Goal: Task Accomplishment & Management: Use online tool/utility

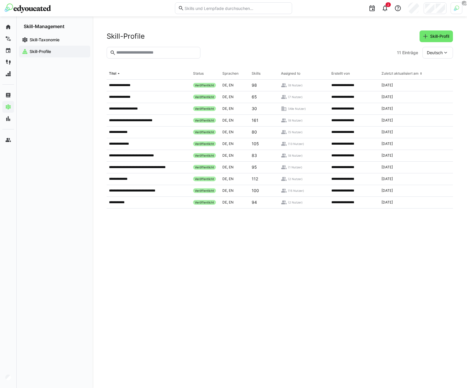
click at [0, 0] on app-navigation-label "Skill-Taxonomie" at bounding box center [0, 0] width 0 height 0
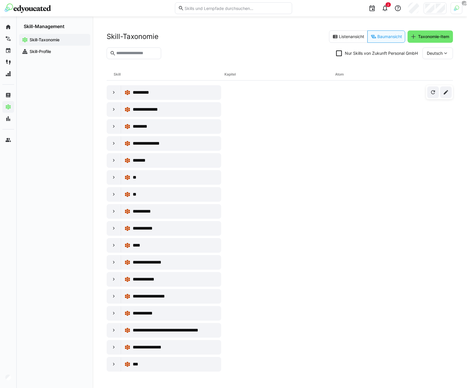
click at [269, 40] on div "Skill-Taxonomie Listenansicht Baumansicht Taxonomie-Item" at bounding box center [280, 36] width 346 height 12
click at [302, 55] on section "Nur Skills von Zukunft Personal GmbH Deutsch" at bounding box center [280, 55] width 346 height 16
click at [197, 60] on section "Nur Skills von Zukunft Personal GmbH Deutsch" at bounding box center [280, 55] width 346 height 16
click at [260, 53] on section "Nur Skills von Zukunft Personal GmbH Deutsch" at bounding box center [280, 55] width 346 height 16
click at [333, 38] on eds-icon at bounding box center [335, 37] width 6 height 6
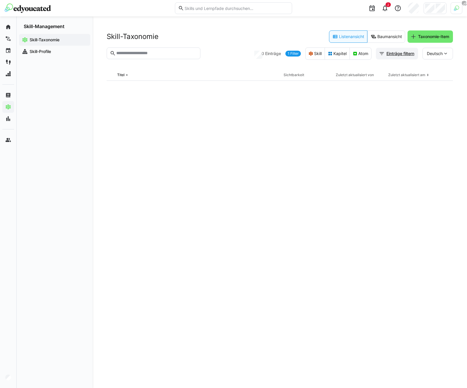
click at [394, 52] on span "Einträge filtern" at bounding box center [400, 54] width 30 height 6
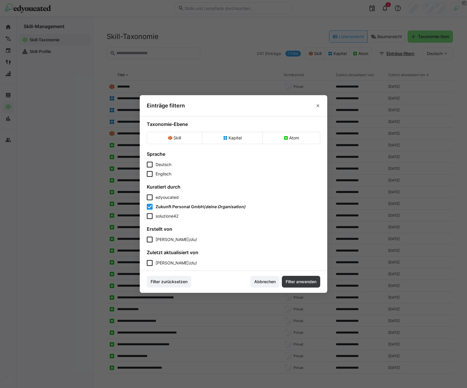
click at [164, 204] on span "Zukunft Personal GmbH" at bounding box center [179, 206] width 48 height 5
click at [164, 202] on div "edyoucated Zukunft Personal GmbH (deine Organisation) soluzione42" at bounding box center [233, 206] width 173 height 25
click at [166, 195] on span "edyoucated" at bounding box center [166, 197] width 23 height 5
click at [305, 286] on span "Filter anwenden" at bounding box center [301, 282] width 38 height 12
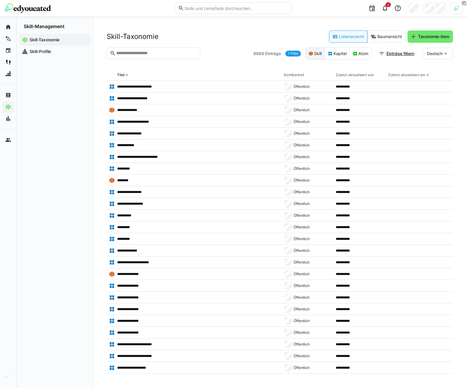
click at [313, 52] on eds-button-option "Skill" at bounding box center [315, 53] width 20 height 12
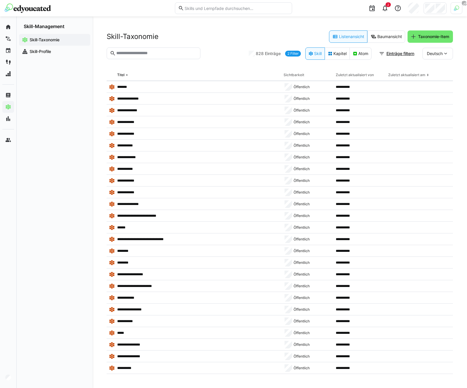
scroll to position [878, 0]
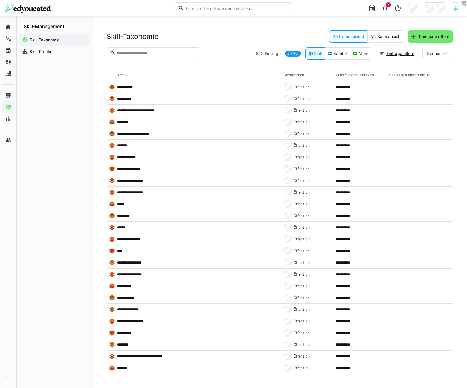
click at [433, 52] on span "Deutsch" at bounding box center [435, 54] width 16 height 6
click at [440, 80] on span "Englisch" at bounding box center [435, 81] width 16 height 6
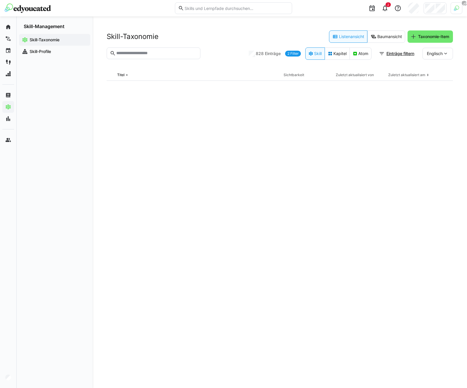
scroll to position [0, 0]
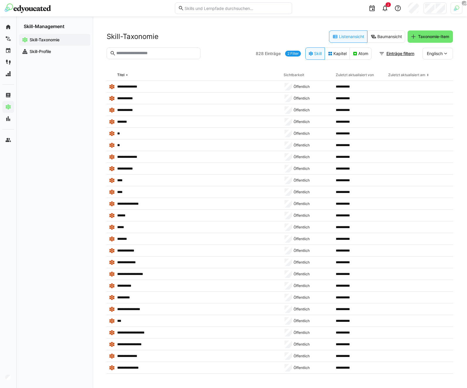
click at [436, 57] on div "Englisch" at bounding box center [437, 54] width 30 height 12
click at [432, 67] on span "Deutsch" at bounding box center [435, 69] width 16 height 6
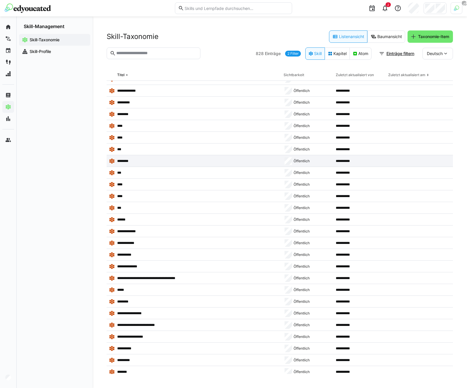
scroll to position [7579, 0]
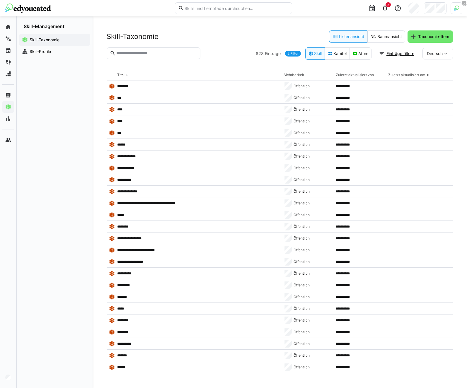
click at [144, 54] on input "text" at bounding box center [156, 53] width 81 height 5
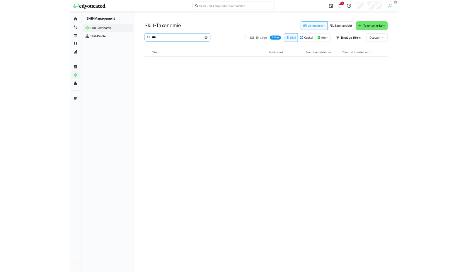
scroll to position [0, 0]
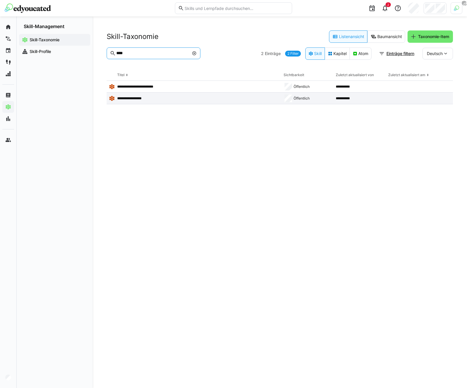
type input "****"
click at [149, 96] on p "**********" at bounding box center [133, 98] width 33 height 5
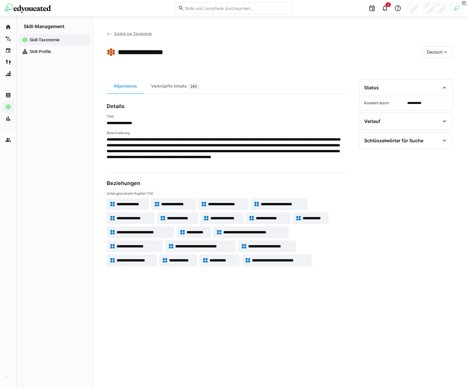
click at [117, 34] on span "Zurück zur Taxonomie" at bounding box center [133, 33] width 38 height 4
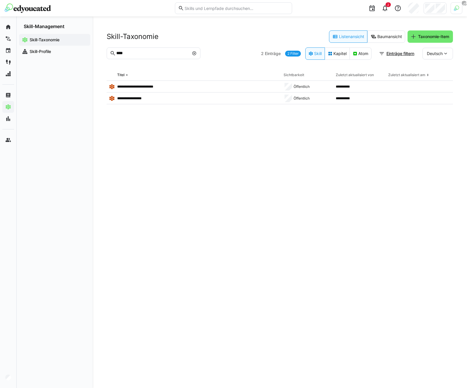
click at [250, 42] on div "Skill-Taxonomie Listenansicht Baumansicht Taxonomie-Item" at bounding box center [280, 36] width 346 height 12
click at [44, 45] on div "Skill-Taxonomie" at bounding box center [54, 40] width 71 height 12
click at [0, 0] on app-navigation-label "Skill-Profile" at bounding box center [0, 0] width 0 height 0
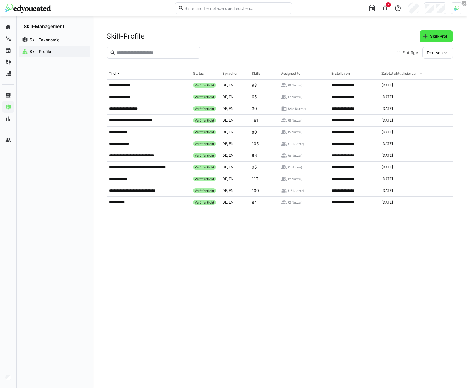
click at [438, 36] on span "Skill-Profil" at bounding box center [439, 36] width 21 height 6
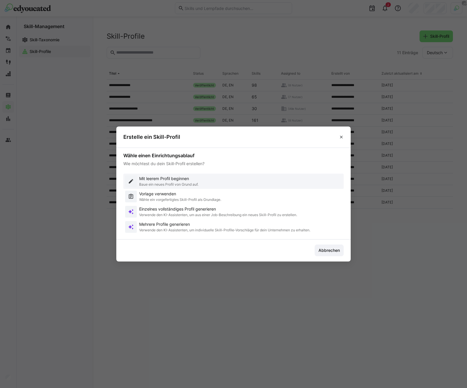
click at [172, 184] on p "Baue ein neues Profil von Grund auf." at bounding box center [168, 184] width 59 height 5
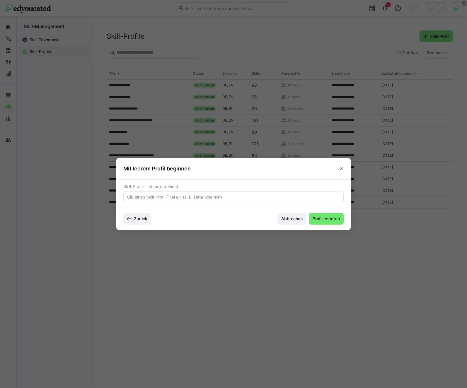
click at [160, 198] on input "text" at bounding box center [233, 196] width 214 height 5
type input "Führungskraft in der Logistikbranche"
click at [329, 212] on footer "Zurück Abbrechen Profil erstellen" at bounding box center [233, 219] width 234 height 22
click at [328, 220] on span "Profil erstellen" at bounding box center [326, 219] width 29 height 6
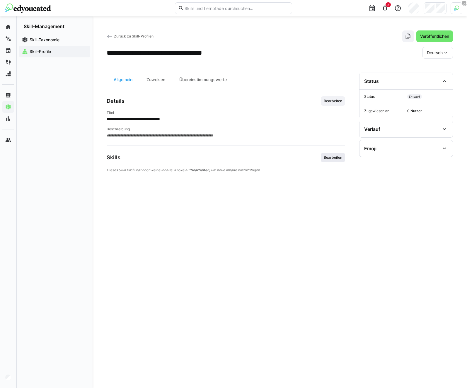
click at [334, 156] on span "Bearbeiten" at bounding box center [333, 157] width 20 height 5
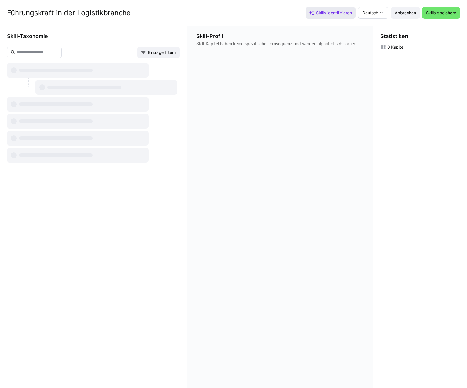
click at [322, 11] on span "Skills identifizieren" at bounding box center [333, 13] width 37 height 6
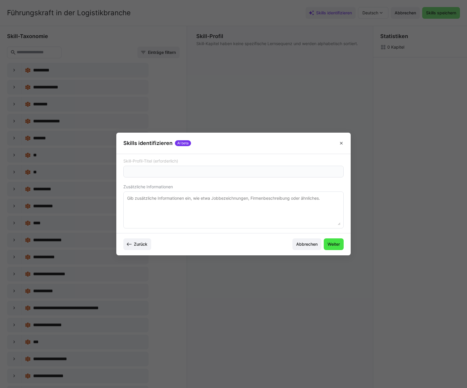
click at [338, 245] on span "Weiter" at bounding box center [333, 244] width 14 height 6
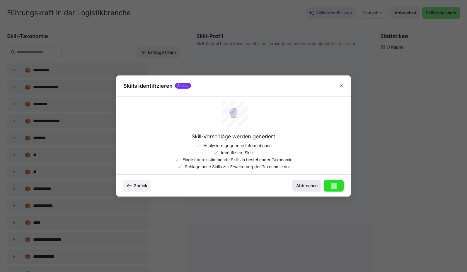
click at [311, 189] on span "Abbrechen" at bounding box center [306, 186] width 29 height 12
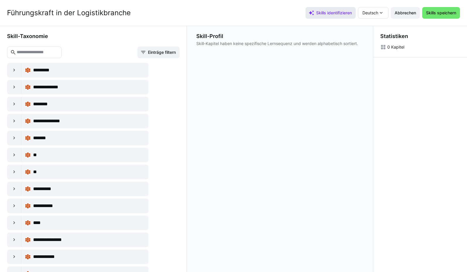
click at [335, 16] on span "Skills identifizieren" at bounding box center [330, 13] width 50 height 12
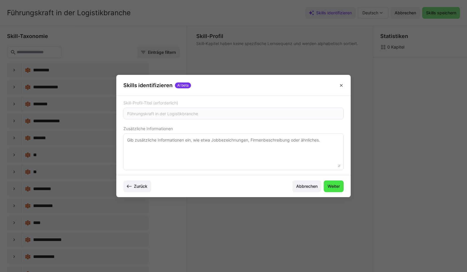
click at [335, 187] on span "Weiter" at bounding box center [333, 187] width 14 height 6
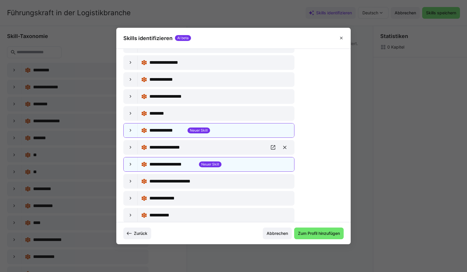
scroll to position [107, 0]
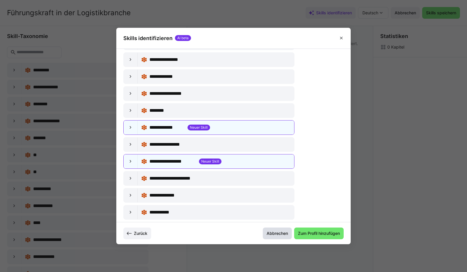
click at [276, 231] on span "Abbrechen" at bounding box center [277, 234] width 23 height 6
